Goal: Transaction & Acquisition: Purchase product/service

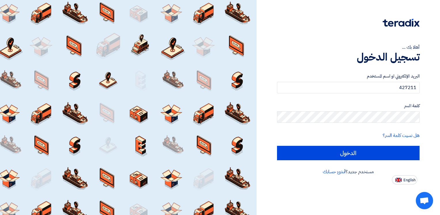
click at [296, 26] on div at bounding box center [348, 26] width 142 height 16
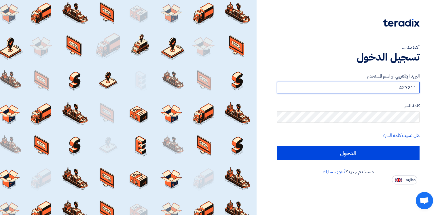
click at [407, 87] on input "427211" at bounding box center [348, 88] width 142 height 12
paste input "[EMAIL_ADDRESS][DOMAIN_NAME]"
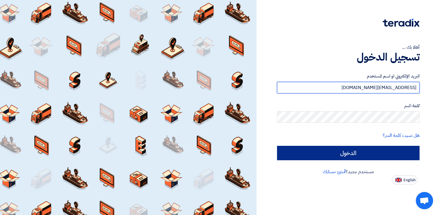
type input "[EMAIL_ADDRESS][DOMAIN_NAME]"
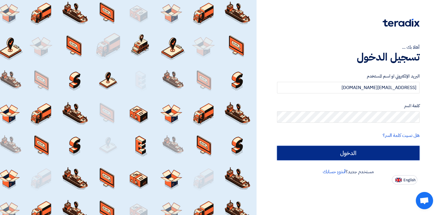
click at [361, 152] on input "الدخول" at bounding box center [348, 153] width 142 height 14
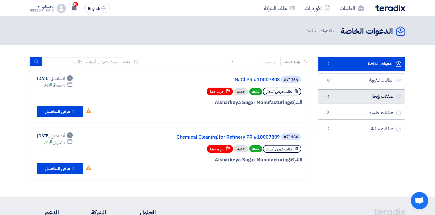
click at [375, 95] on link "صفقات رابحة صفقات رابحة 4" at bounding box center [362, 96] width 88 height 14
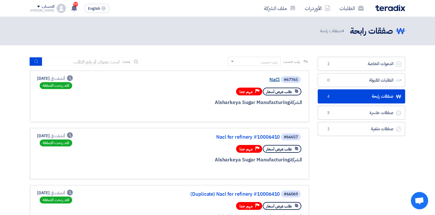
click at [273, 80] on link "NaCl" at bounding box center [222, 79] width 115 height 5
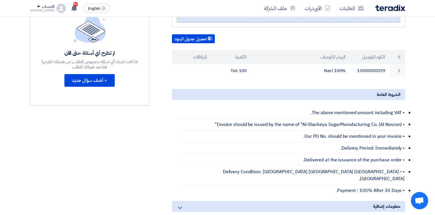
scroll to position [39, 0]
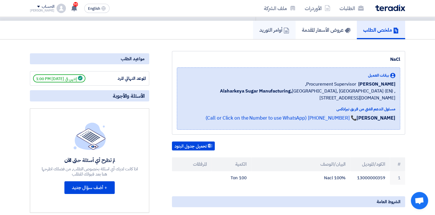
click at [277, 26] on h5 "أوامر التوريد" at bounding box center [275, 29] width 30 height 7
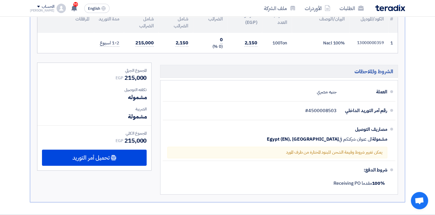
scroll to position [130, 0]
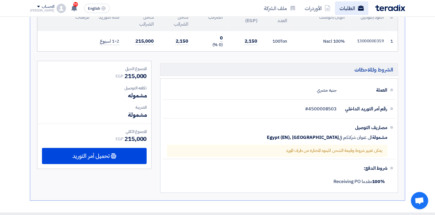
click at [343, 9] on link "الطلبات" at bounding box center [351, 8] width 33 height 14
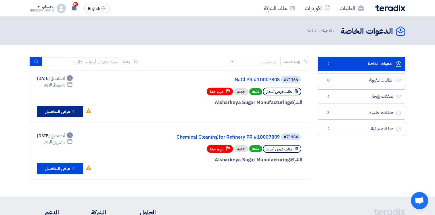
click at [59, 111] on button "Check details عرض التفاصيل" at bounding box center [60, 112] width 46 height 12
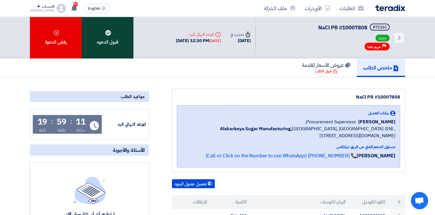
click at [113, 33] on div "قبول الدعوه" at bounding box center [108, 38] width 52 height 42
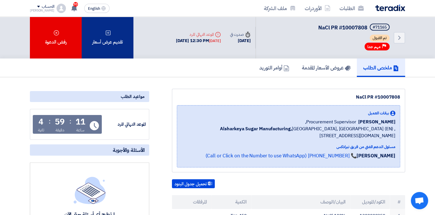
click at [106, 40] on div "تقديم عرض أسعار" at bounding box center [108, 38] width 52 height 42
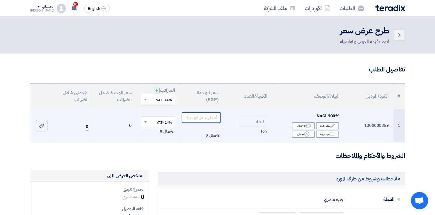
click at [203, 117] on input "number" at bounding box center [201, 117] width 39 height 10
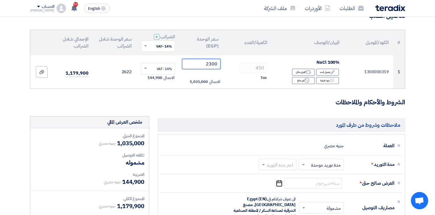
scroll to position [55, 0]
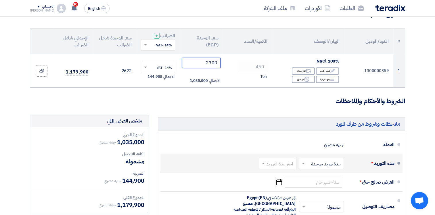
type input "2300"
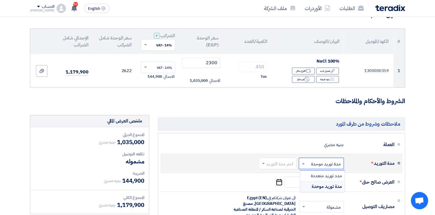
click at [302, 163] on span at bounding box center [302, 163] width 7 height 6
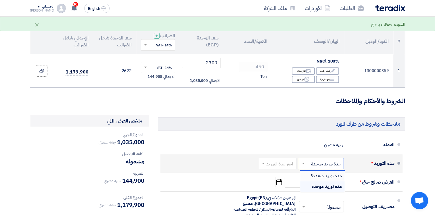
click at [287, 166] on input "text" at bounding box center [276, 163] width 35 height 8
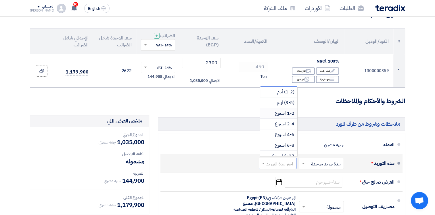
click at [282, 112] on span "1-2 اسبوع" at bounding box center [285, 113] width 20 height 7
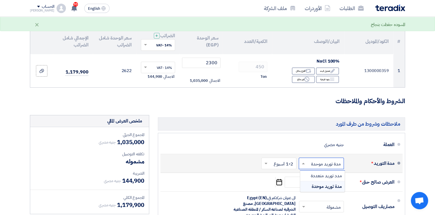
click at [318, 163] on input "text" at bounding box center [320, 163] width 42 height 8
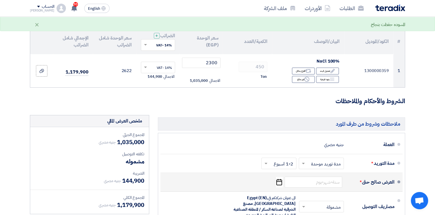
click at [379, 182] on div "العرض صالح حتى *" at bounding box center [372, 182] width 46 height 14
click at [327, 180] on input at bounding box center [314, 181] width 58 height 11
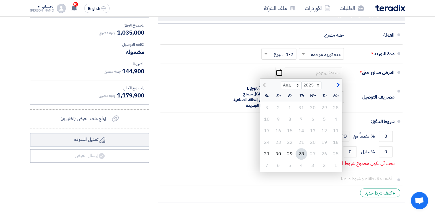
scroll to position [163, 0]
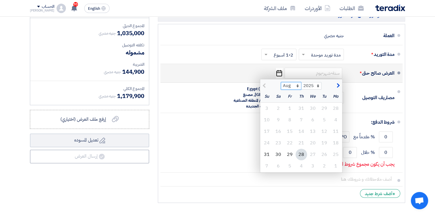
click at [298, 84] on select "Aug Sep Oct Nov Dec" at bounding box center [291, 85] width 20 height 7
select select "9"
click at [281, 82] on select "Aug Sep Oct Nov Dec" at bounding box center [291, 85] width 20 height 7
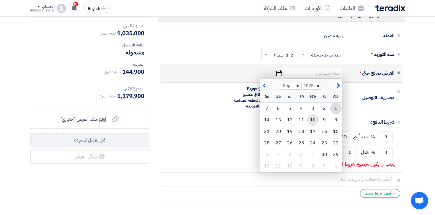
click at [311, 118] on div "10" at bounding box center [313, 120] width 12 height 12
type input "[DATE]"
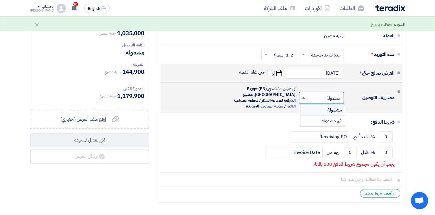
click at [304, 98] on span at bounding box center [303, 98] width 7 height 6
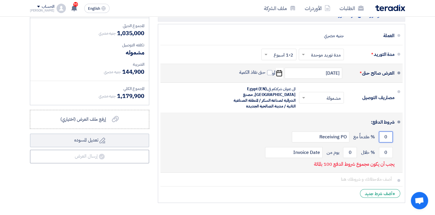
click at [388, 136] on input "0" at bounding box center [386, 136] width 14 height 11
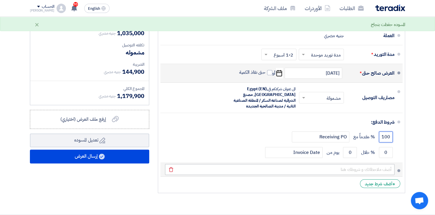
type input "100"
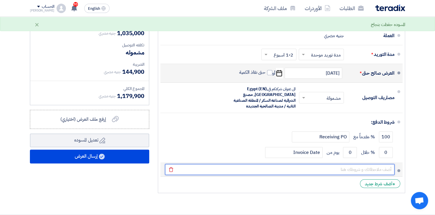
click at [385, 170] on input "text" at bounding box center [280, 169] width 230 height 11
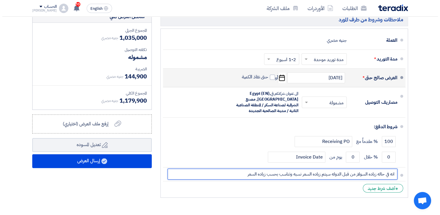
scroll to position [160, 0]
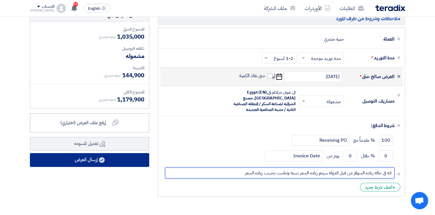
type input "انه في حاله زياده السولار من قبل الدوله سيتم زياده السعر نسبه وتناسب بحسب زياده…"
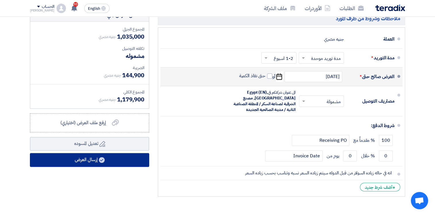
click at [116, 158] on button "إرسال العرض" at bounding box center [89, 160] width 119 height 14
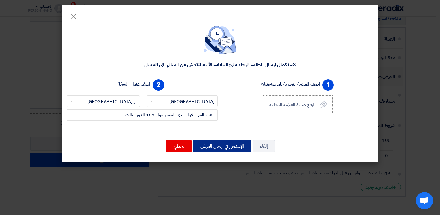
click at [208, 146] on button "الإستمرار في ارسال العرض" at bounding box center [222, 146] width 58 height 13
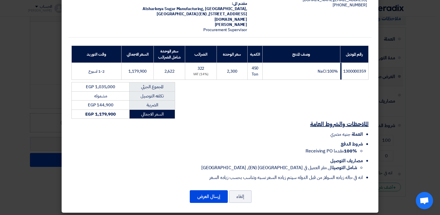
scroll to position [54, 0]
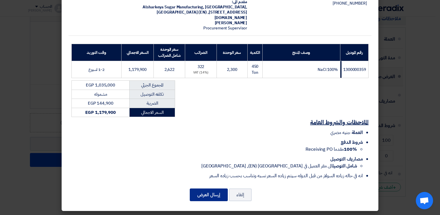
click at [208, 192] on button "إرسال العرض" at bounding box center [209, 194] width 38 height 13
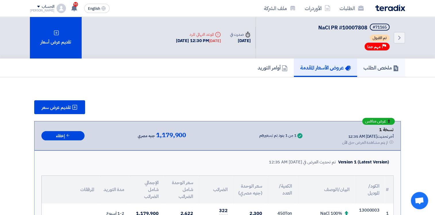
click at [383, 66] on h5 "ملخص الطلب" at bounding box center [381, 67] width 35 height 7
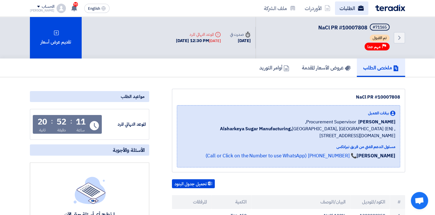
click at [346, 11] on link "الطلبات" at bounding box center [351, 8] width 33 height 14
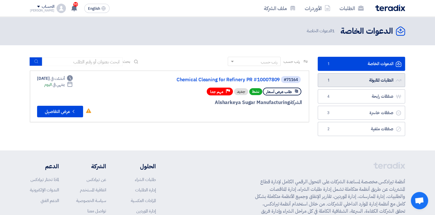
click at [364, 78] on link "الطلبات المقبولة الطلبات المقبولة 1" at bounding box center [362, 80] width 88 height 14
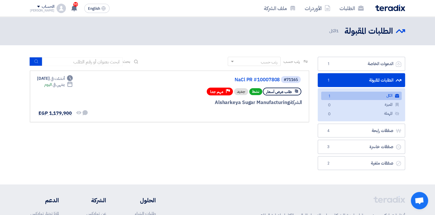
click at [372, 96] on link "الكل الكل 1" at bounding box center [362, 96] width 81 height 8
click at [249, 80] on link "NaCl PR #10007808" at bounding box center [222, 79] width 115 height 5
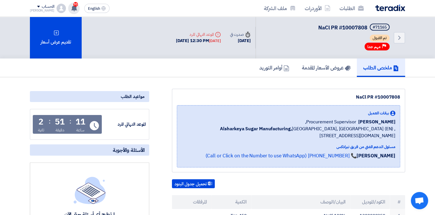
click at [73, 7] on use at bounding box center [74, 8] width 6 height 6
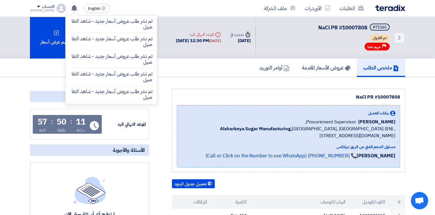
click at [173, 6] on div "الطلبات الأوردرات ملف الشركة English EN تم نشر طلب عروض أسعار جديد - شاهد التفا…" at bounding box center [218, 8] width 384 height 16
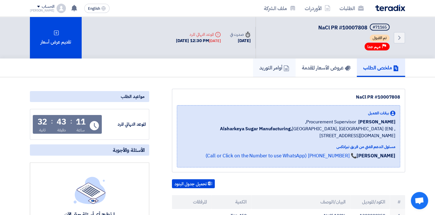
click at [279, 69] on h5 "أوامر التوريد" at bounding box center [275, 67] width 30 height 7
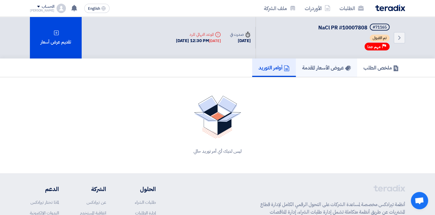
click at [322, 64] on h5 "عروض الأسعار المقدمة" at bounding box center [327, 67] width 49 height 7
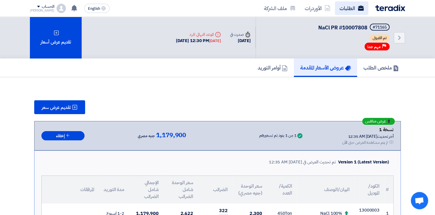
click at [344, 9] on link "الطلبات" at bounding box center [351, 8] width 33 height 14
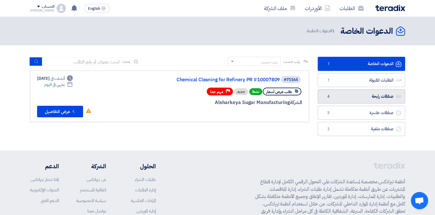
click at [354, 93] on link "صفقات رابحة صفقات رابحة 4" at bounding box center [362, 96] width 88 height 14
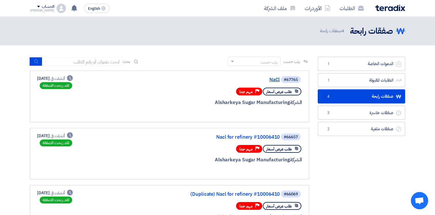
click at [273, 79] on link "NaCl" at bounding box center [222, 79] width 115 height 5
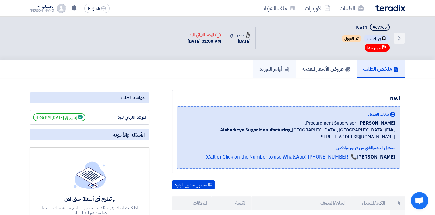
click at [265, 70] on h5 "أوامر التوريد" at bounding box center [275, 68] width 30 height 7
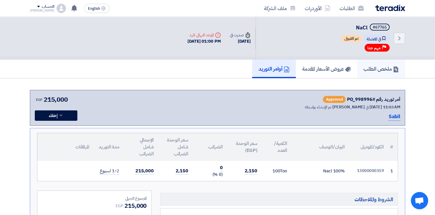
click at [366, 66] on h5 "ملخص الطلب" at bounding box center [381, 68] width 35 height 7
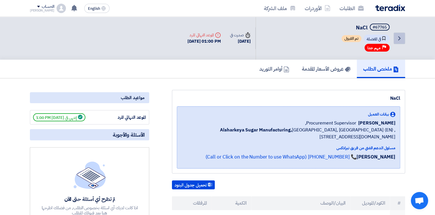
click at [401, 41] on link "Back" at bounding box center [400, 39] width 12 height 12
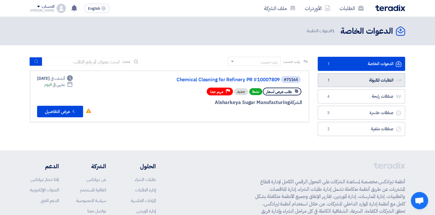
click at [367, 79] on link "الطلبات المقبولة الطلبات المقبولة 1" at bounding box center [362, 80] width 88 height 14
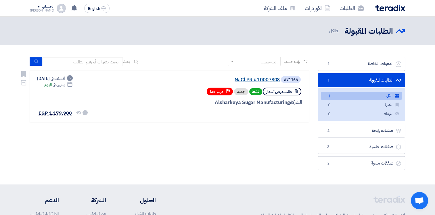
click at [256, 77] on link "NaCl PR #10007808" at bounding box center [222, 79] width 115 height 5
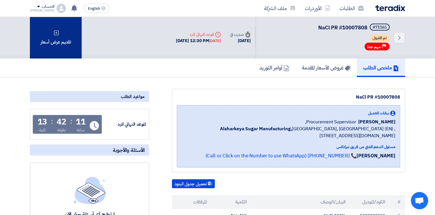
click at [65, 40] on div "تقديم عرض أسعار" at bounding box center [56, 38] width 52 height 42
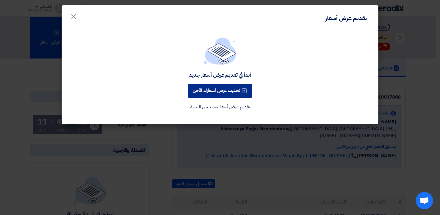
click at [214, 90] on button "تحديث عرض أسعارك الأخير" at bounding box center [220, 91] width 64 height 14
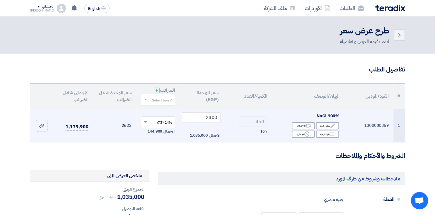
click at [144, 122] on span at bounding box center [144, 121] width 7 height 5
type input "0"
click at [137, 110] on td "14% -VAT × الاجمالي 144,900" at bounding box center [157, 125] width 43 height 33
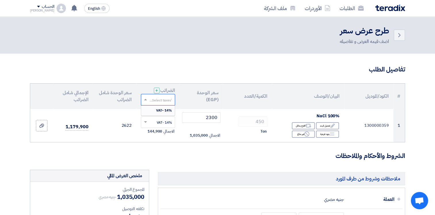
click at [163, 100] on input "text" at bounding box center [161, 99] width 23 height 9
click at [187, 100] on th "سعر الوحدة (EGP)" at bounding box center [201, 95] width 43 height 25
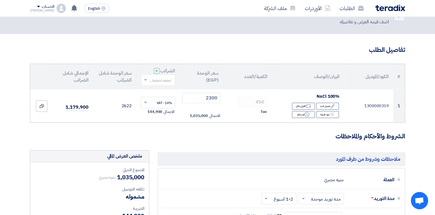
scroll to position [19, 0]
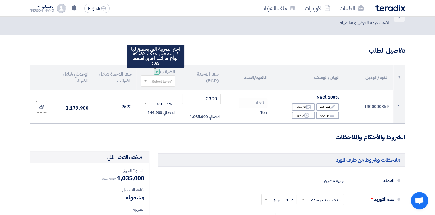
click at [155, 73] on span "+" at bounding box center [156, 71] width 3 height 7
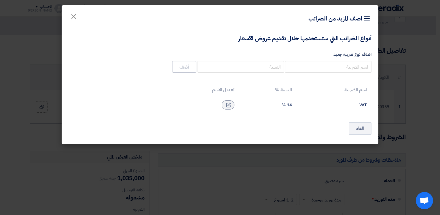
click at [287, 105] on div "14 %" at bounding box center [268, 104] width 48 height 5
click at [363, 131] on button "الغاء" at bounding box center [360, 128] width 23 height 13
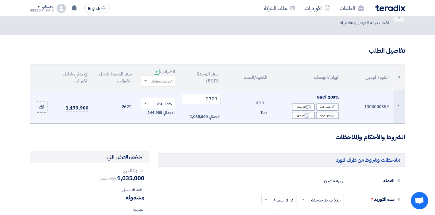
click at [146, 103] on span at bounding box center [145, 103] width 3 height 2
click at [168, 113] on span "14% -VAT" at bounding box center [164, 113] width 15 height 5
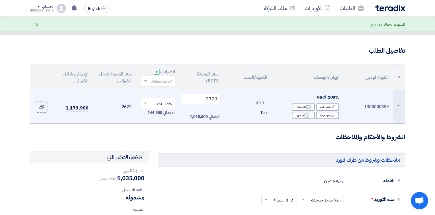
click at [165, 112] on span "الاجمالي" at bounding box center [168, 113] width 11 height 6
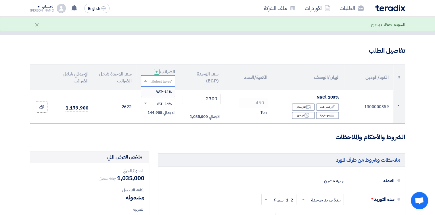
click at [160, 81] on input "text" at bounding box center [161, 81] width 23 height 9
click at [162, 92] on span "14% -VAT" at bounding box center [164, 91] width 16 height 5
click at [146, 80] on span at bounding box center [145, 80] width 3 height 1
click at [154, 91] on div "14% -VAT" at bounding box center [158, 92] width 34 height 10
click at [155, 80] on input "text" at bounding box center [161, 81] width 23 height 9
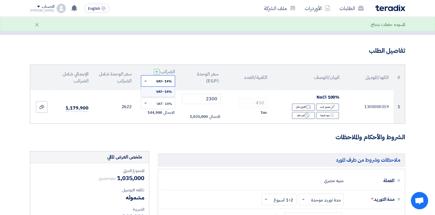
click at [155, 80] on input "text" at bounding box center [161, 81] width 23 height 9
type input "0"
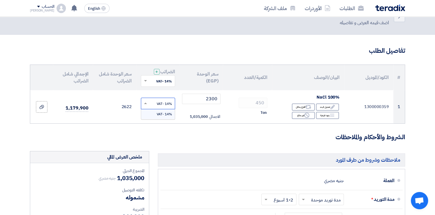
click at [153, 106] on input "text" at bounding box center [161, 103] width 23 height 9
type input "0"
click at [122, 116] on td "2622" at bounding box center [114, 106] width 43 height 33
click at [324, 107] on div "Edit تعديل البند" at bounding box center [327, 106] width 23 height 7
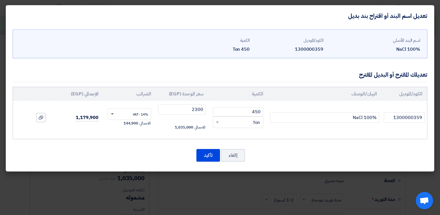
click at [113, 115] on span at bounding box center [111, 113] width 7 height 5
click at [157, 123] on td "2300 الاجمالي 1,035,000" at bounding box center [182, 117] width 52 height 33
click at [198, 107] on input "2300" at bounding box center [182, 109] width 48 height 10
type input "2300"
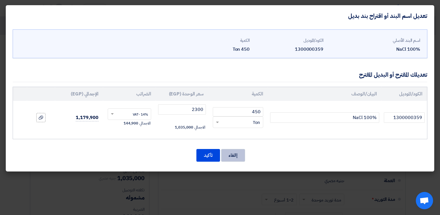
click at [232, 151] on button "إالغاء" at bounding box center [233, 155] width 24 height 13
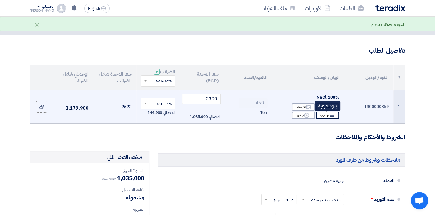
click at [322, 115] on div "Breakdown بنود فرعية" at bounding box center [327, 115] width 23 height 7
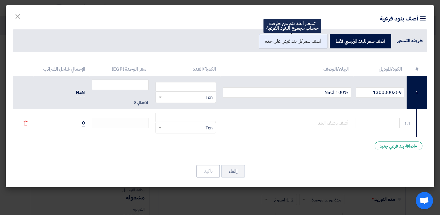
click at [309, 45] on label "أضف سعر كل بند فرعي على حدة" at bounding box center [293, 41] width 68 height 14
click at [317, 43] on input "أضف سعر كل بند فرعي على حدة" at bounding box center [319, 41] width 4 height 4
radio input "true"
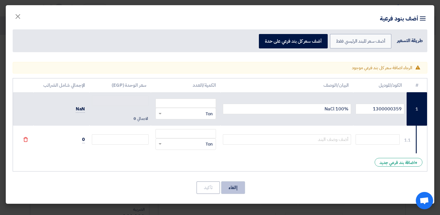
click at [237, 187] on button "إالغاء" at bounding box center [233, 187] width 24 height 13
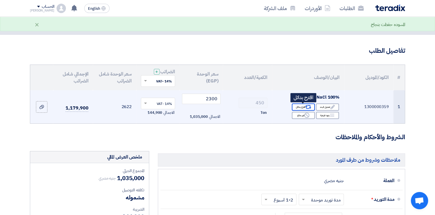
click at [299, 105] on div "Alternative اقترح بدائل" at bounding box center [303, 106] width 23 height 7
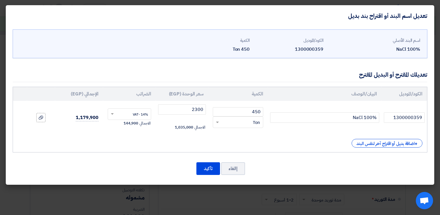
click at [135, 120] on span "144,900" at bounding box center [130, 123] width 15 height 6
click at [111, 114] on span at bounding box center [112, 114] width 3 height 2
type input "0"
click at [117, 140] on div "+ اضافة بديل أو اقتراح آخر لنفس البند" at bounding box center [220, 143] width 405 height 9
click at [236, 168] on button "إالغاء" at bounding box center [233, 168] width 24 height 13
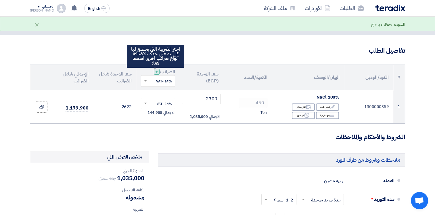
click at [155, 69] on span "+" at bounding box center [156, 71] width 3 height 7
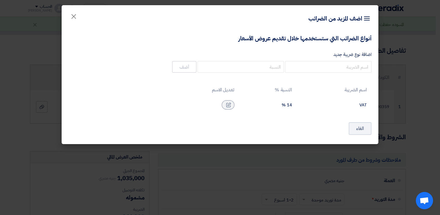
click at [286, 104] on div "14 %" at bounding box center [268, 104] width 48 height 5
click at [226, 105] on icon at bounding box center [228, 104] width 5 height 5
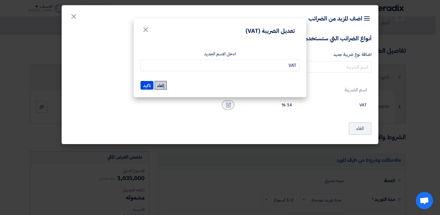
click at [165, 87] on button "إلغاء" at bounding box center [161, 85] width 12 height 9
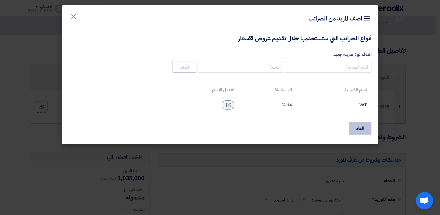
click at [356, 128] on button "الغاء" at bounding box center [360, 128] width 23 height 13
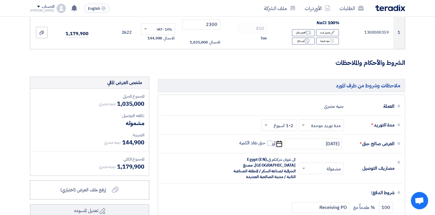
scroll to position [144, 0]
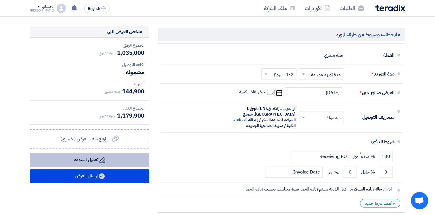
click at [124, 157] on button "Draft تعديل المسوده" at bounding box center [89, 160] width 119 height 14
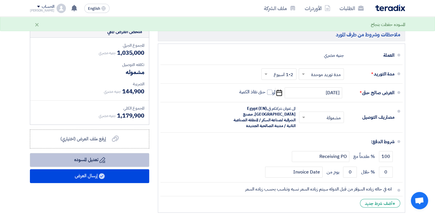
click at [106, 158] on button "Draft تعديل المسوده" at bounding box center [89, 160] width 119 height 14
click at [75, 160] on button "Draft تعديل المسوده" at bounding box center [89, 160] width 119 height 14
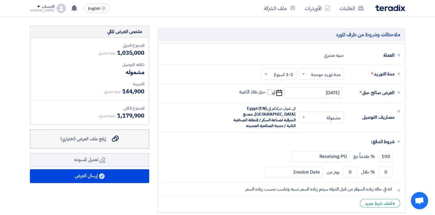
click at [100, 136] on span "إرفع ملف العرض (اختياري)" at bounding box center [83, 138] width 46 height 7
click at [0, 0] on input "إرفع ملف العرض (اختياري) إرفع ملف العرض (اختياري)" at bounding box center [0, 0] width 0 height 0
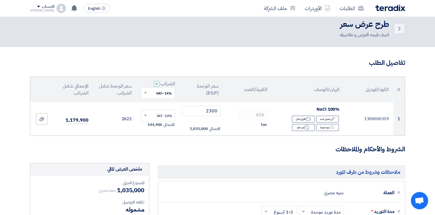
scroll to position [0, 0]
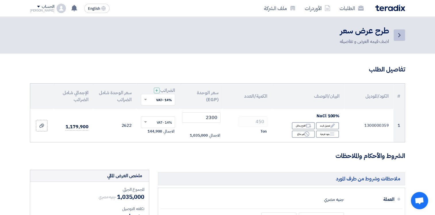
click at [397, 34] on icon "Back" at bounding box center [399, 35] width 7 height 7
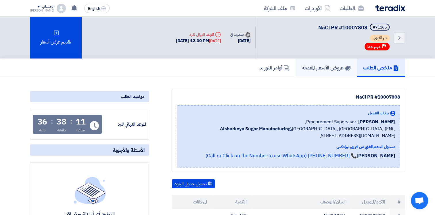
click at [329, 66] on h5 "عروض الأسعار المقدمة" at bounding box center [326, 67] width 49 height 7
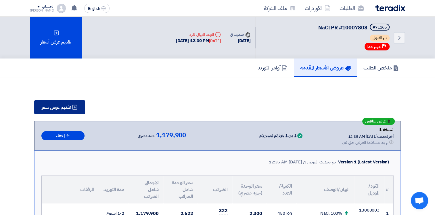
click at [64, 109] on span "تقديم عرض سعر" at bounding box center [56, 107] width 29 height 5
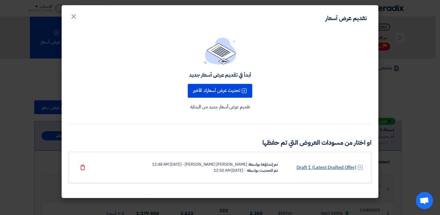
click at [311, 167] on link "Draft 1 (Latest Drafted Offer)" at bounding box center [326, 167] width 60 height 7
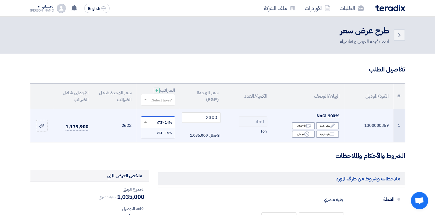
click at [147, 123] on span at bounding box center [144, 121] width 7 height 5
click at [161, 132] on span "14% -VAT" at bounding box center [164, 132] width 15 height 5
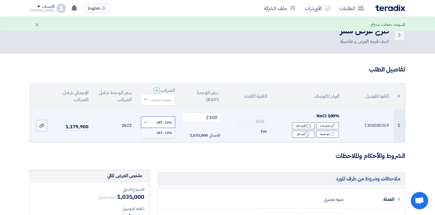
click at [163, 121] on input "text" at bounding box center [161, 122] width 23 height 9
type input "0"
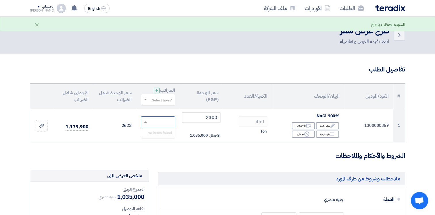
click at [162, 103] on input "text" at bounding box center [161, 99] width 23 height 9
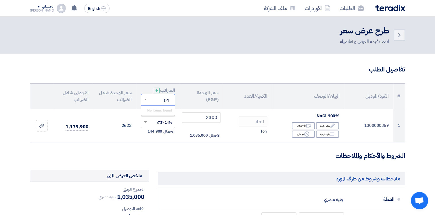
type input "0"
type input "1"
click at [166, 149] on form "تفاصيل الطلب # الكود/الموديل البيان/الوصف الكمية/العدد سعر الوحدة (EGP) الضرائب…" at bounding box center [218, 212] width 376 height 294
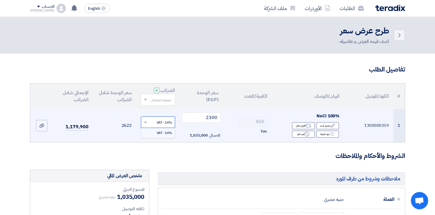
click at [163, 119] on input "text" at bounding box center [161, 122] width 23 height 9
type input "1"
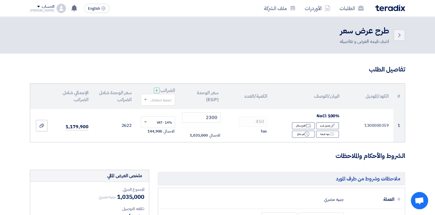
click at [171, 146] on form "تفاصيل الطلب # الكود/الموديل البيان/الوصف الكمية/العدد سعر الوحدة (EGP) الضرائب…" at bounding box center [218, 212] width 376 height 294
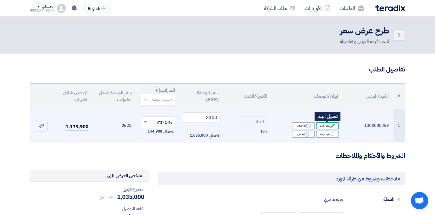
click at [321, 128] on div "Edit تعديل البند" at bounding box center [327, 125] width 23 height 7
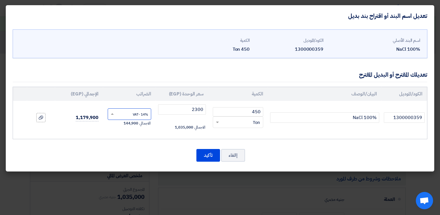
click at [136, 115] on input "text" at bounding box center [133, 114] width 31 height 9
type input "0"
click at [208, 154] on button "تأكيد" at bounding box center [208, 155] width 24 height 13
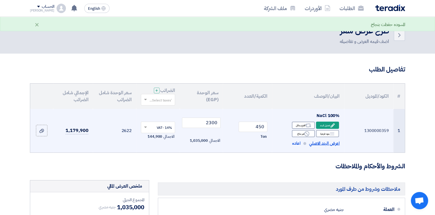
click at [330, 145] on span "اعرض البند الاصلي" at bounding box center [324, 143] width 31 height 7
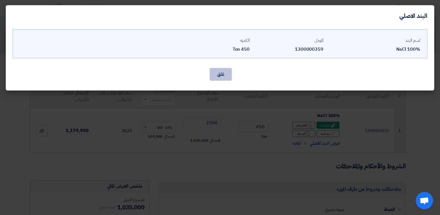
click at [220, 77] on button "غلق" at bounding box center [221, 74] width 22 height 13
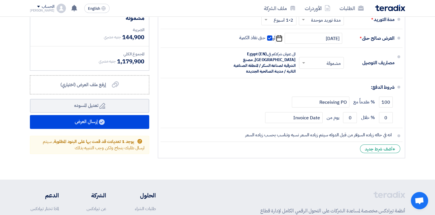
scroll to position [212, 0]
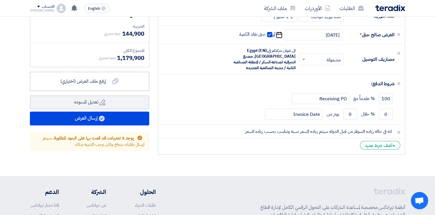
click at [105, 142] on span "يوجد 1 تعديلات قد قمت بها على البنود المطلوبة , سيتم ارسال طلبك بنجاح ولكن وجب …" at bounding box center [94, 141] width 102 height 13
click at [141, 136] on use at bounding box center [140, 137] width 5 height 5
click at [123, 135] on span "يوجد 1 تعديلات قد قمت بها على البنود المطلوبة" at bounding box center [94, 138] width 80 height 6
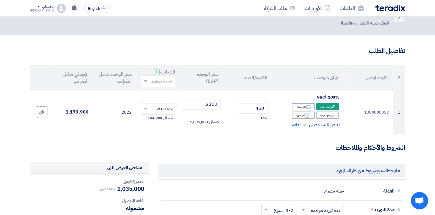
scroll to position [17, 0]
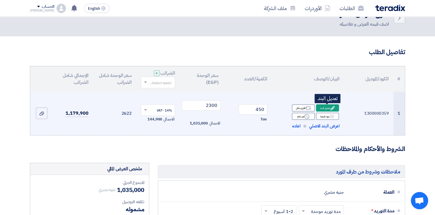
click at [331, 108] on icon "Edit" at bounding box center [332, 107] width 5 height 5
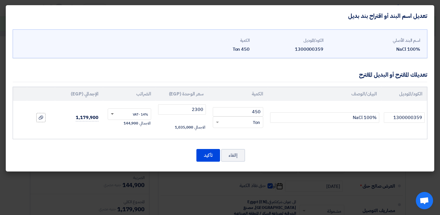
click at [113, 113] on span at bounding box center [112, 114] width 3 height 2
click at [134, 123] on span "14% -VAT" at bounding box center [140, 124] width 15 height 5
click at [111, 114] on span at bounding box center [112, 113] width 3 height 1
click at [39, 117] on use at bounding box center [41, 117] width 5 height 4
click at [0, 0] on input "file" at bounding box center [0, 0] width 0 height 0
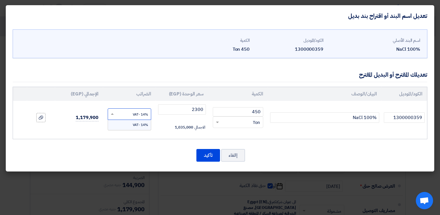
click at [114, 115] on span at bounding box center [111, 113] width 7 height 5
click at [135, 122] on span "14% -VAT" at bounding box center [140, 124] width 15 height 5
click at [145, 151] on div "إالغاء تأكيد" at bounding box center [220, 155] width 414 height 14
click at [227, 152] on button "إالغاء" at bounding box center [233, 155] width 24 height 13
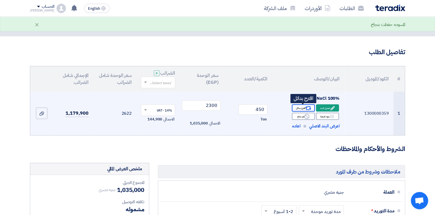
click at [300, 106] on div "Alternative اقترح بدائل" at bounding box center [303, 107] width 23 height 7
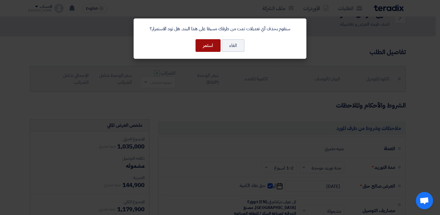
click at [213, 48] on button "استمر" at bounding box center [207, 45] width 25 height 13
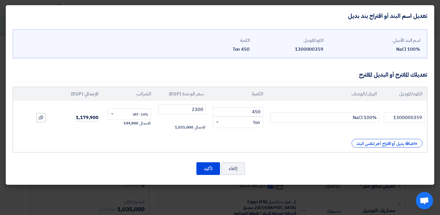
click at [115, 118] on div "14% -VAT ×" at bounding box center [129, 114] width 43 height 12
click at [231, 166] on button "إالغاء" at bounding box center [233, 168] width 24 height 13
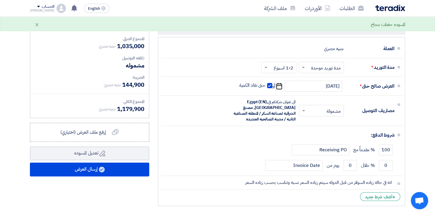
scroll to position [150, 0]
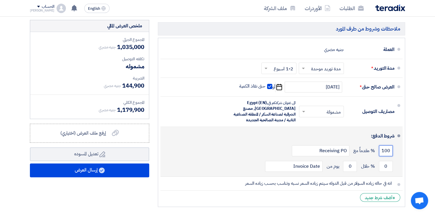
click at [384, 149] on input "100" at bounding box center [386, 150] width 14 height 11
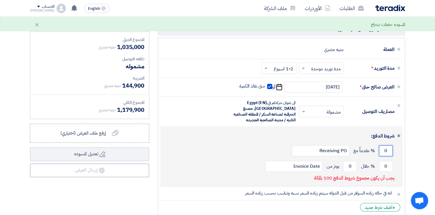
click at [384, 149] on input "0" at bounding box center [386, 150] width 14 height 11
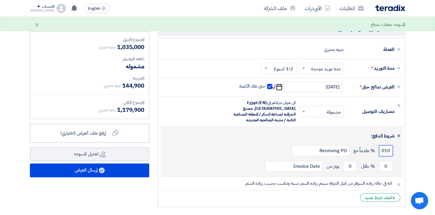
scroll to position [0, 0]
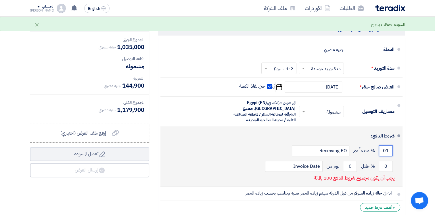
type input "0"
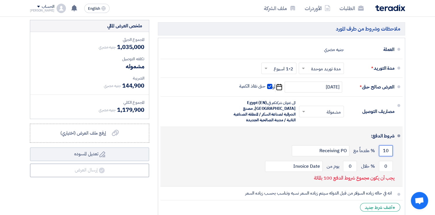
type input "100"
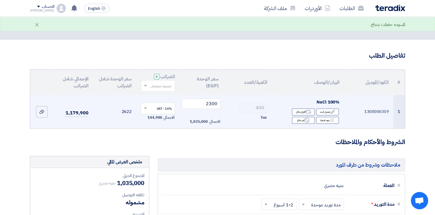
scroll to position [14, 0]
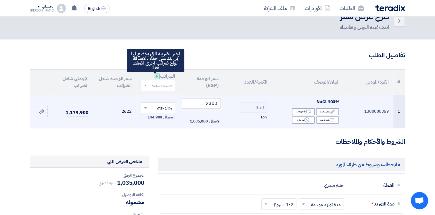
click at [158, 77] on div "+" at bounding box center [157, 76] width 6 height 6
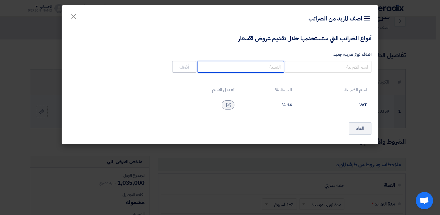
click at [221, 66] on input "number" at bounding box center [240, 67] width 86 height 12
click at [274, 65] on input "number" at bounding box center [240, 67] width 86 height 12
type input "0"
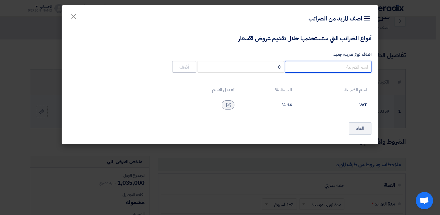
click at [358, 65] on input "اضافة نوع ضريبة جديد" at bounding box center [328, 67] width 86 height 12
type input "vat"
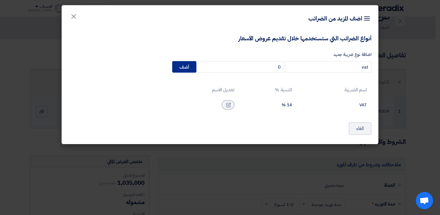
click at [186, 67] on button "أضف" at bounding box center [184, 67] width 24 height 12
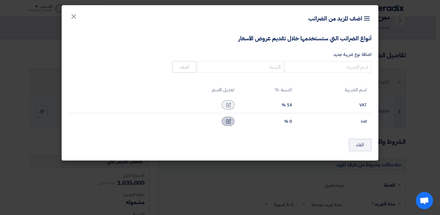
click at [234, 121] on div at bounding box center [228, 121] width 13 height 9
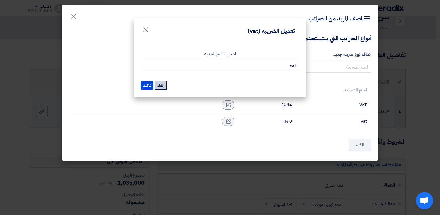
click at [161, 87] on button "إلغاء" at bounding box center [161, 85] width 12 height 9
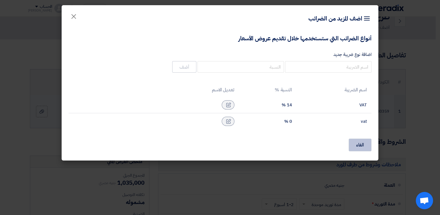
click at [362, 145] on button "الغاء" at bounding box center [360, 144] width 23 height 13
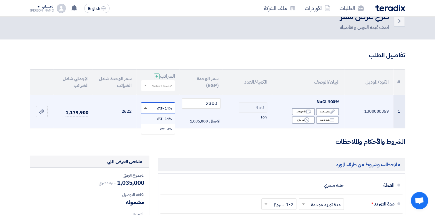
click at [144, 107] on span at bounding box center [145, 107] width 3 height 1
click at [165, 130] on span "0% -vat" at bounding box center [166, 128] width 12 height 5
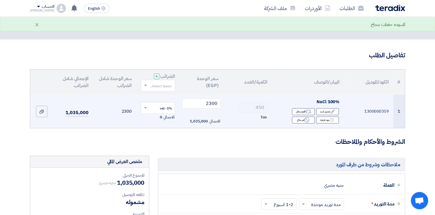
click at [171, 136] on form "تفاصيل الطلب # الكود/الموديل البيان/الوصف الكمية/العدد سعر الوحدة (EGP) الضرائب…" at bounding box center [218, 198] width 376 height 294
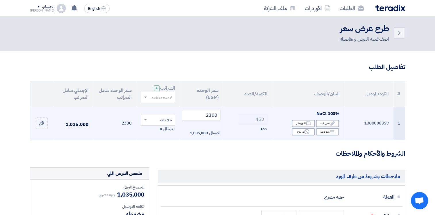
scroll to position [0, 0]
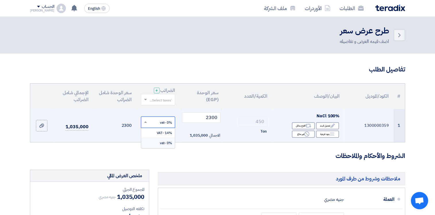
click at [146, 120] on span at bounding box center [144, 121] width 7 height 5
click at [161, 133] on span "14% -VAT" at bounding box center [164, 132] width 15 height 5
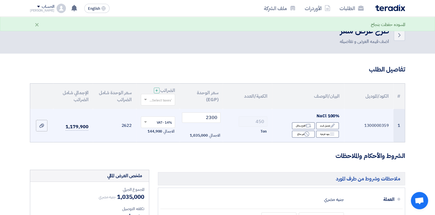
click at [145, 119] on span at bounding box center [144, 121] width 7 height 5
click at [156, 143] on div "0% -vat" at bounding box center [158, 143] width 34 height 10
click at [171, 151] on h3 "الشروط والأحكام والملاحظات" at bounding box center [218, 155] width 376 height 9
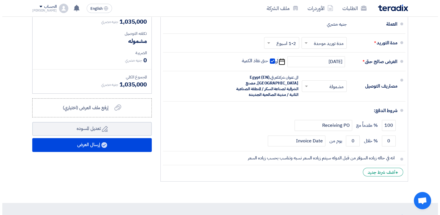
scroll to position [210, 0]
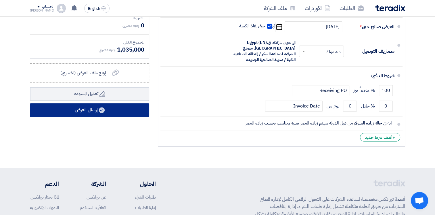
click at [135, 111] on button "إرسال العرض" at bounding box center [89, 110] width 119 height 14
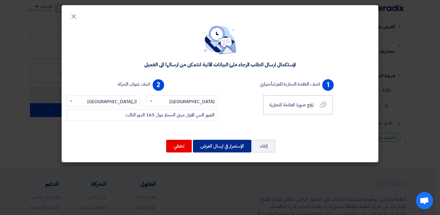
click at [210, 145] on button "الإستمرار في ارسال العرض" at bounding box center [222, 146] width 58 height 13
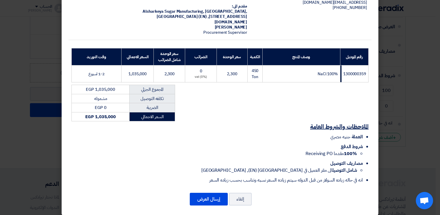
scroll to position [54, 0]
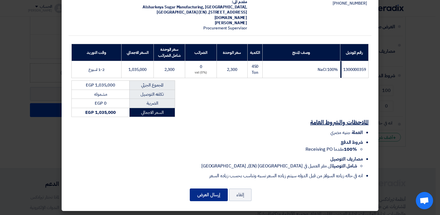
click at [223, 195] on button "إرسال العرض" at bounding box center [209, 194] width 38 height 13
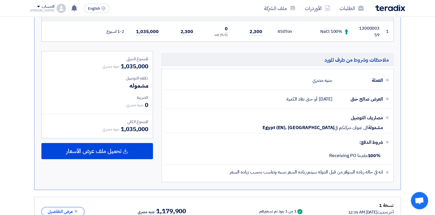
scroll to position [238, 0]
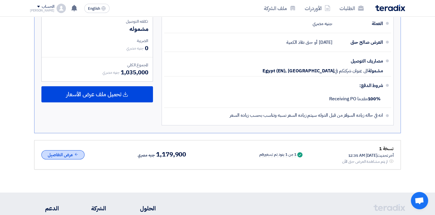
click at [63, 155] on button "عرض التفاصيل" at bounding box center [62, 154] width 43 height 9
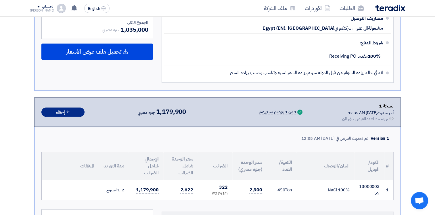
scroll to position [284, 0]
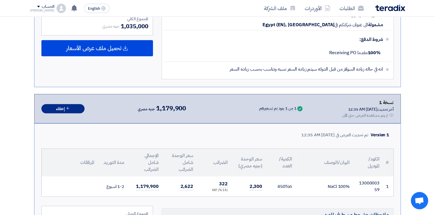
click at [52, 105] on button "إخفاء" at bounding box center [62, 108] width 43 height 9
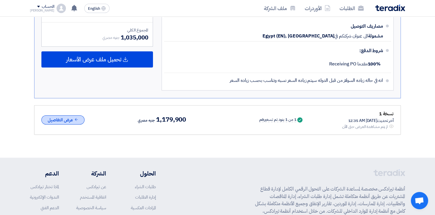
scroll to position [274, 0]
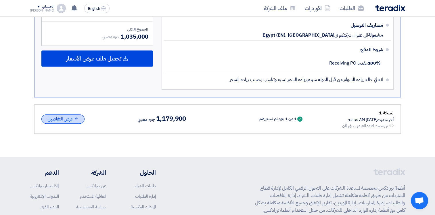
click at [54, 117] on button "عرض التفاصيل" at bounding box center [62, 118] width 43 height 9
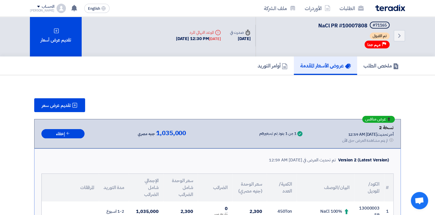
scroll to position [0, 0]
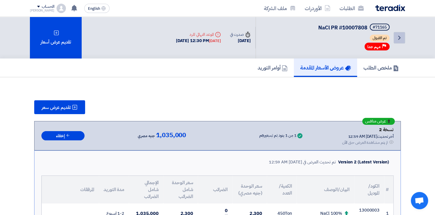
click at [400, 37] on use at bounding box center [400, 38] width 2 height 4
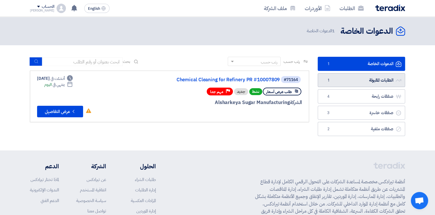
click at [370, 82] on link "الطلبات المقبولة الطلبات المقبولة 1" at bounding box center [362, 80] width 88 height 14
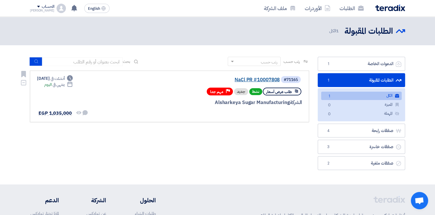
click at [247, 80] on link "NaCl PR #10007808" at bounding box center [222, 79] width 115 height 5
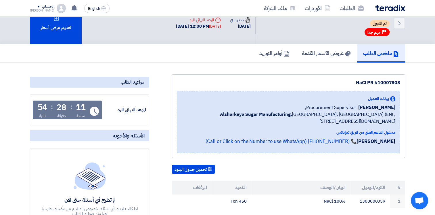
scroll to position [14, 0]
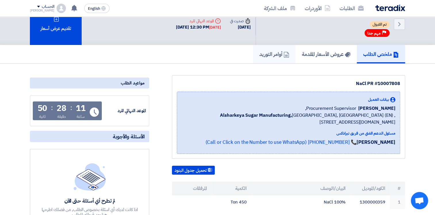
click at [268, 54] on h5 "أوامر التوريد" at bounding box center [275, 54] width 30 height 7
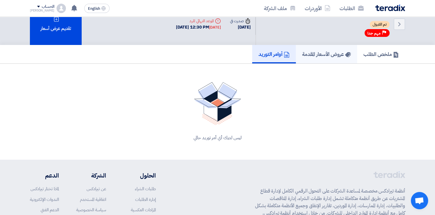
click at [303, 51] on h5 "عروض الأسعار المقدمة" at bounding box center [327, 54] width 49 height 7
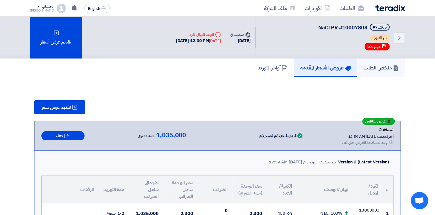
click at [370, 71] on link "ملخص الطلب" at bounding box center [381, 67] width 48 height 18
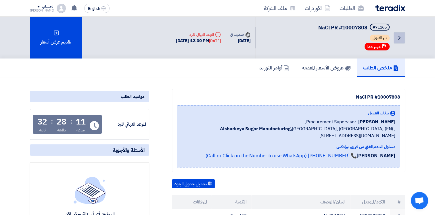
click at [402, 35] on icon "Back" at bounding box center [399, 37] width 7 height 7
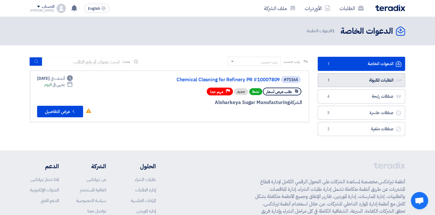
click at [355, 83] on link "الطلبات المقبولة الطلبات المقبولة 1" at bounding box center [362, 80] width 88 height 14
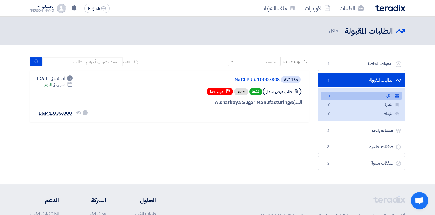
click at [366, 97] on link "الكل الكل 1" at bounding box center [362, 96] width 81 height 8
click at [77, 113] on icon "لم تتم مشاهدة العرض حتى الآن" at bounding box center [78, 112] width 5 height 5
click at [99, 134] on div "رتب حسب رتب حسب بحث مجال الطلب مسؤول المشتريات نوع الطلب" at bounding box center [170, 115] width 288 height 116
